Goal: Transaction & Acquisition: Purchase product/service

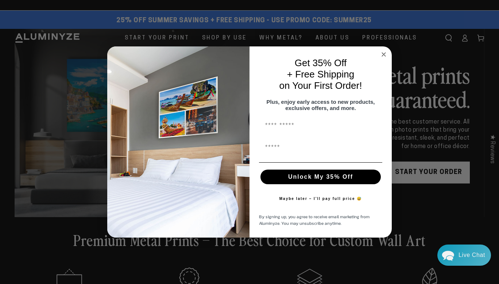
click at [383, 51] on circle "Close dialog" at bounding box center [384, 54] width 8 height 8
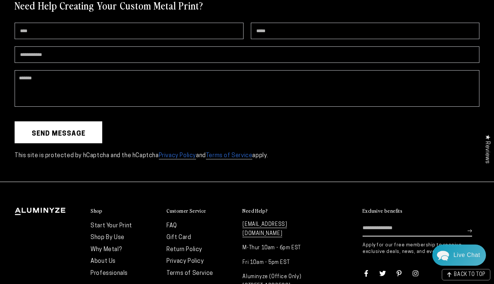
scroll to position [1891, 0]
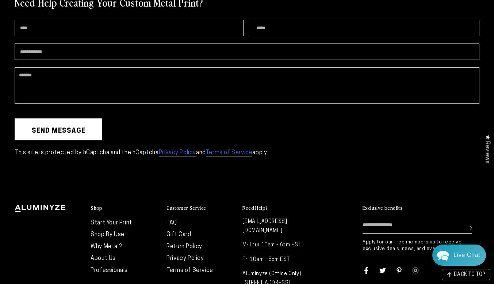
click at [111, 267] on link "Professionals" at bounding box center [109, 270] width 37 height 6
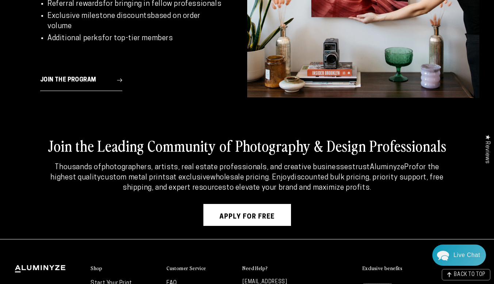
scroll to position [2870, 0]
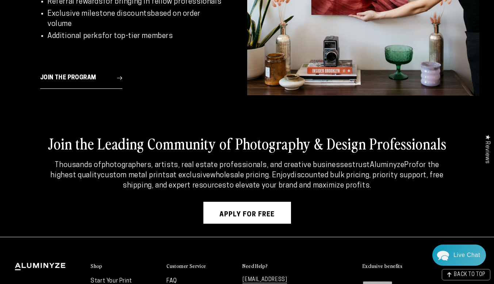
click at [99, 278] on link "Start Your Print" at bounding box center [112, 281] width 42 height 6
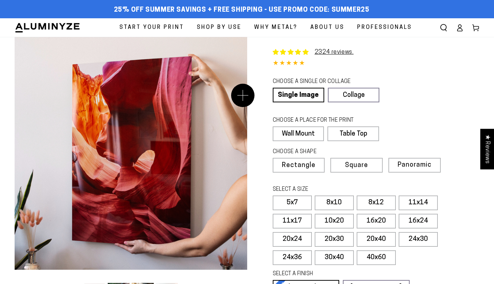
select select "**********"
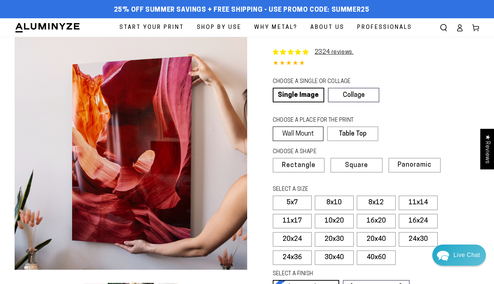
click at [285, 133] on label "Wall Mount" at bounding box center [298, 133] width 51 height 15
click at [291, 166] on span "Rectangle" at bounding box center [298, 165] width 32 height 7
click at [284, 258] on label "24x36" at bounding box center [292, 257] width 39 height 15
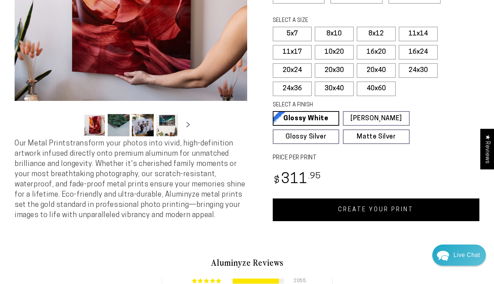
scroll to position [171, 0]
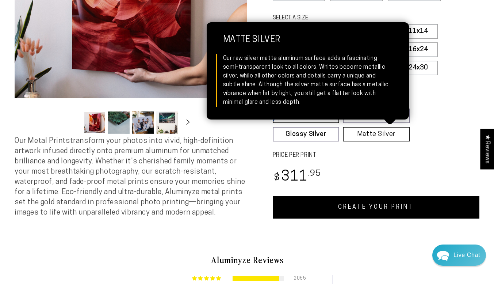
click at [373, 130] on link "Matte Silver Matte Silver Our raw silver matte aluminum surface adds a fascinat…" at bounding box center [376, 134] width 67 height 15
click at [368, 137] on link "Matte Silver Matte Silver Our raw silver matte aluminum surface adds a fascinat…" at bounding box center [376, 134] width 67 height 15
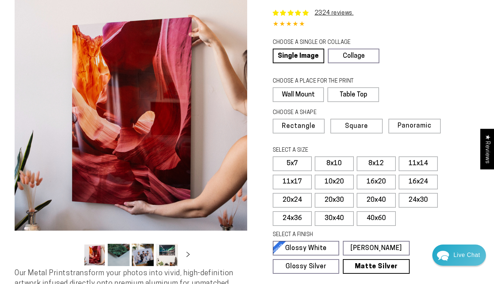
scroll to position [0, 0]
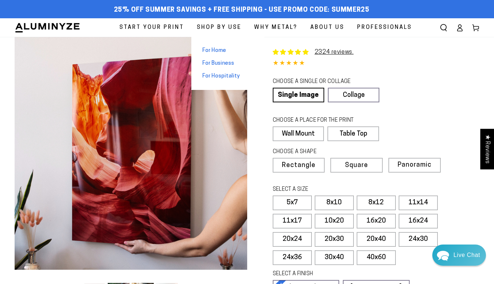
click at [223, 62] on span "For Business" at bounding box center [218, 64] width 32 height 8
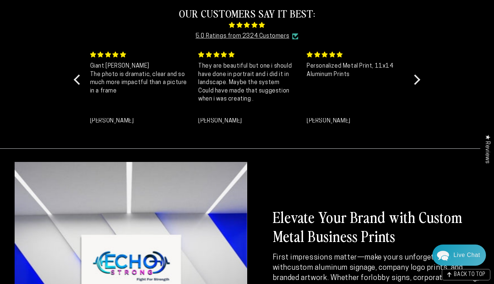
scroll to position [317, 0]
